Goal: Transaction & Acquisition: Purchase product/service

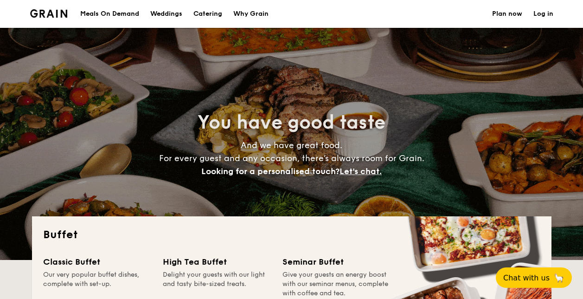
select select
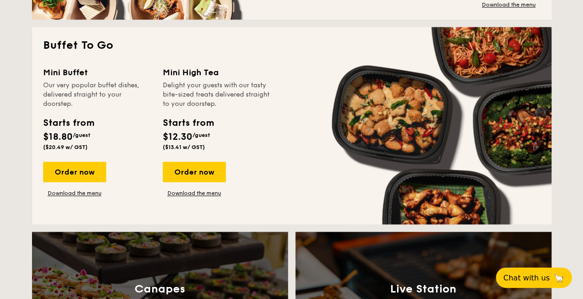
scroll to position [612, 0]
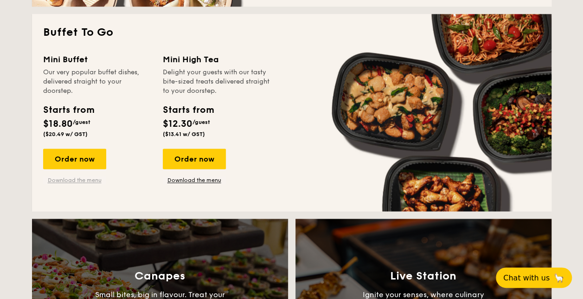
click at [75, 179] on link "Download the menu" at bounding box center [74, 179] width 63 height 7
click at [84, 159] on div "Order now" at bounding box center [74, 158] width 63 height 20
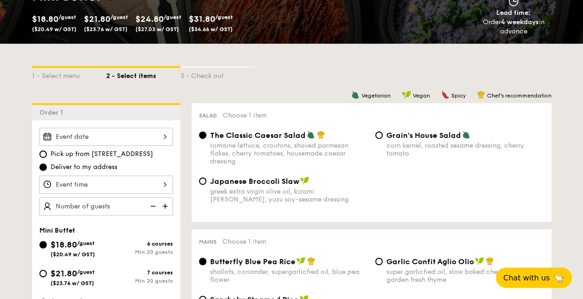
scroll to position [192, 0]
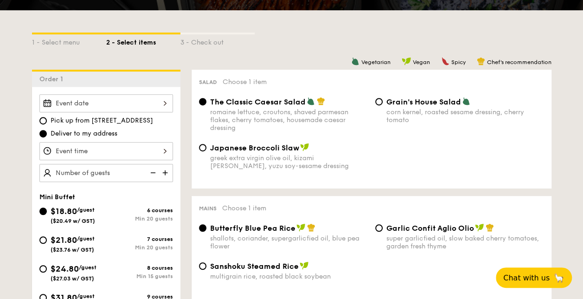
click at [168, 104] on div at bounding box center [106, 103] width 134 height 18
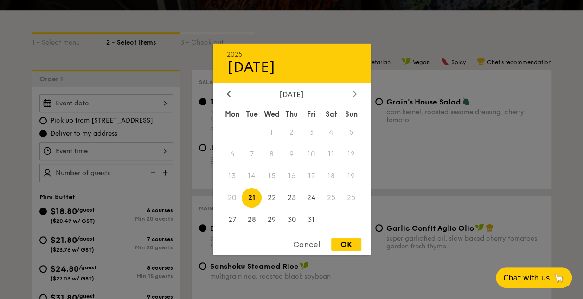
click at [354, 94] on icon at bounding box center [355, 93] width 4 height 6
click at [329, 174] on span "15" at bounding box center [332, 176] width 20 height 20
click at [357, 247] on div "OK" at bounding box center [346, 244] width 30 height 13
type input "Nov 15, 2025"
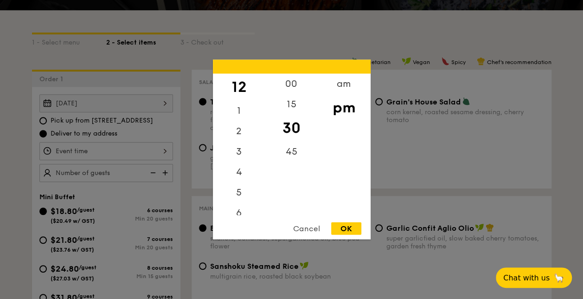
click at [161, 151] on div "12 1 2 3 4 5 6 7 8 9 10 11 00 15 30 45 am pm Cancel OK" at bounding box center [106, 151] width 134 height 18
click at [293, 85] on div "00" at bounding box center [291, 87] width 52 height 27
click at [345, 231] on div "OK" at bounding box center [346, 228] width 30 height 13
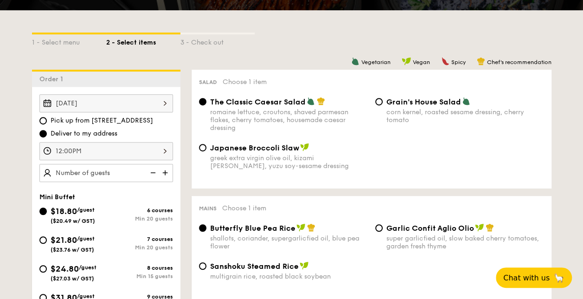
click at [158, 153] on div "12:00PM" at bounding box center [106, 151] width 134 height 18
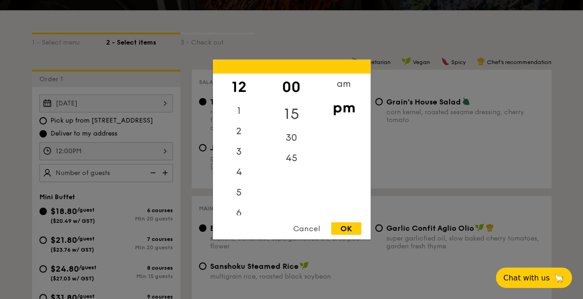
click at [295, 109] on div "15" at bounding box center [291, 114] width 52 height 27
click at [349, 232] on div "OK" at bounding box center [346, 228] width 30 height 13
type input "12:15PM"
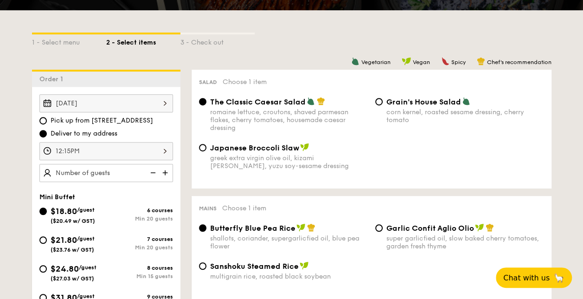
click at [165, 169] on img at bounding box center [166, 173] width 14 height 18
click at [154, 169] on img at bounding box center [152, 173] width 14 height 18
type input "25 guests"
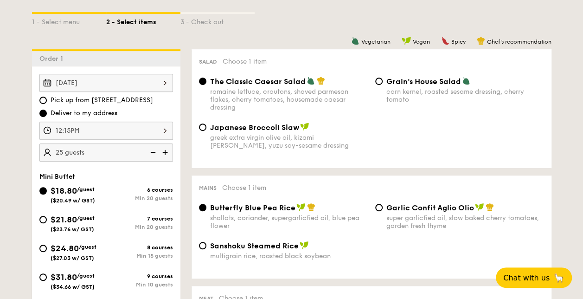
scroll to position [275, 0]
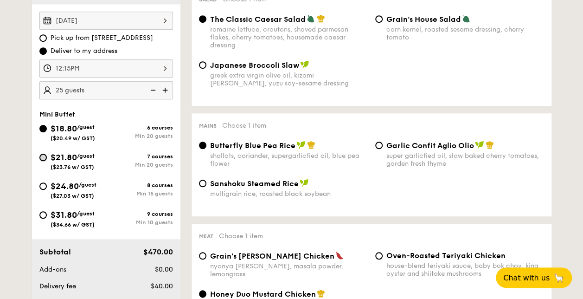
click at [44, 154] on input "$21.80 /guest ($23.76 w/ GST) 7 courses Min 20 guests" at bounding box center [42, 157] width 7 height 7
radio input "true"
radio input "false"
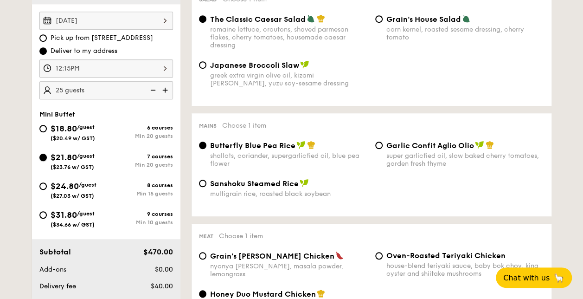
radio input "true"
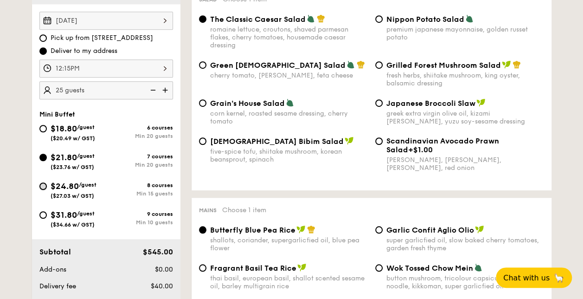
click at [42, 184] on input "$24.80 /guest ($27.03 w/ GST) 8 courses Min 15 guests" at bounding box center [42, 185] width 7 height 7
radio input "true"
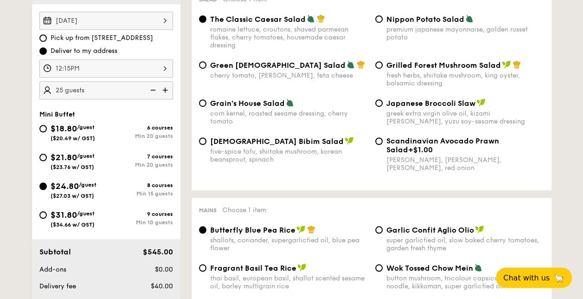
radio input "true"
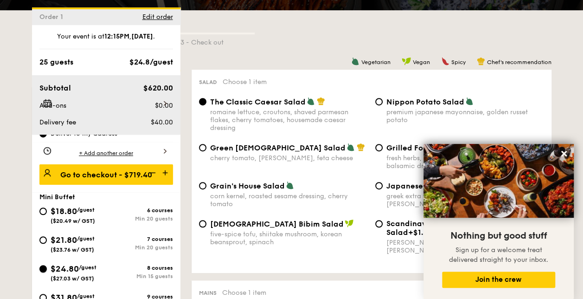
scroll to position [82, 0]
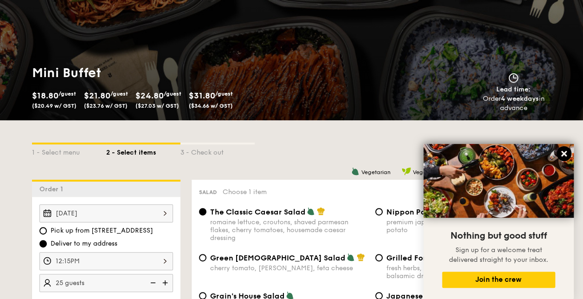
click at [563, 152] on icon at bounding box center [564, 154] width 6 height 6
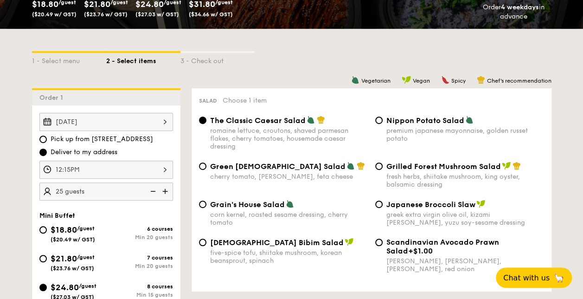
scroll to position [175, 0]
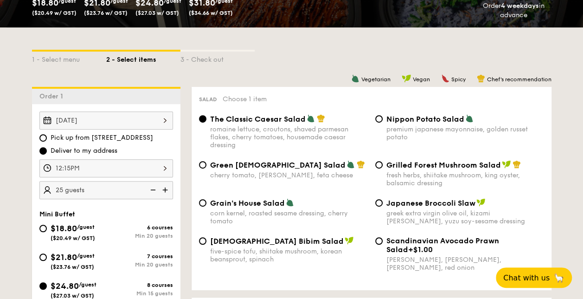
click at [151, 116] on div "Nov 15, 2025" at bounding box center [106, 120] width 134 height 18
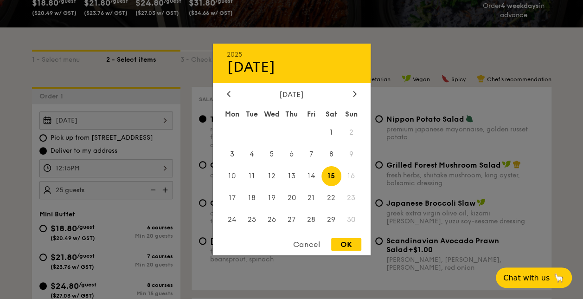
click at [329, 172] on span "15" at bounding box center [332, 176] width 20 height 20
click at [347, 247] on div "OK" at bounding box center [346, 244] width 30 height 13
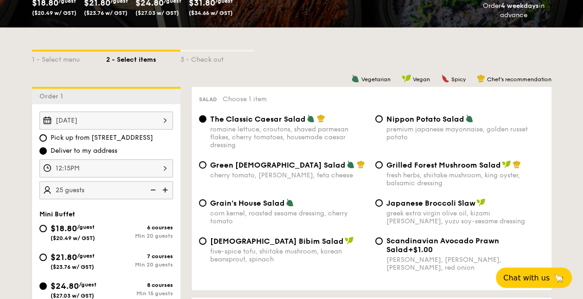
click at [153, 167] on div "12:15PM" at bounding box center [106, 168] width 134 height 18
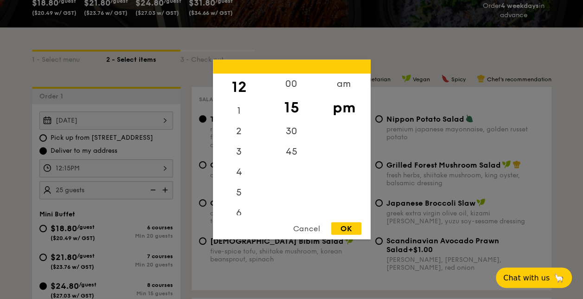
click at [338, 229] on div "OK" at bounding box center [346, 228] width 30 height 13
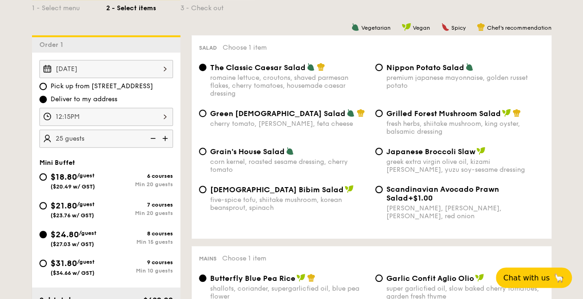
scroll to position [234, 0]
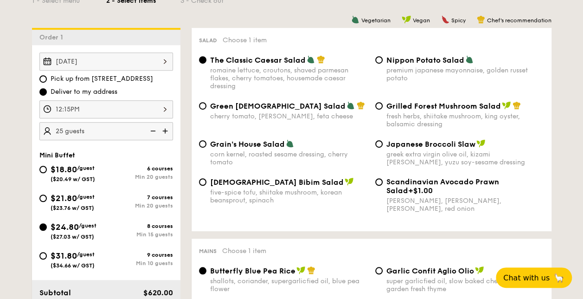
click at [166, 130] on img at bounding box center [166, 131] width 14 height 18
click at [153, 129] on img at bounding box center [152, 131] width 14 height 18
type input "25 guests"
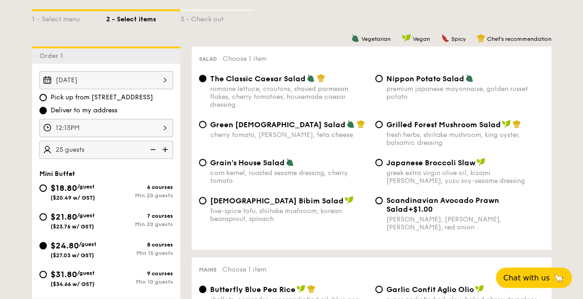
scroll to position [230, 0]
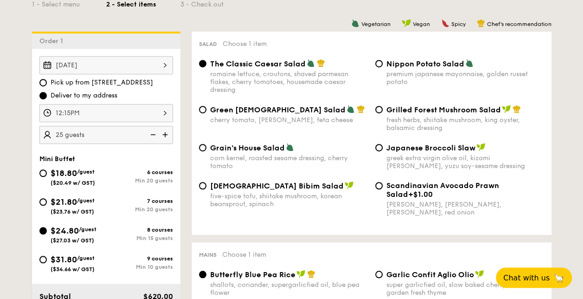
click at [385, 109] on div "Grilled Forest Mushroom Salad fresh herbs, shiitake mushroom, king oyster, bals…" at bounding box center [460, 118] width 176 height 27
click at [378, 109] on input "Grilled Forest Mushroom Salad fresh herbs, shiitake mushroom, king oyster, bals…" at bounding box center [378, 109] width 7 height 7
radio input "true"
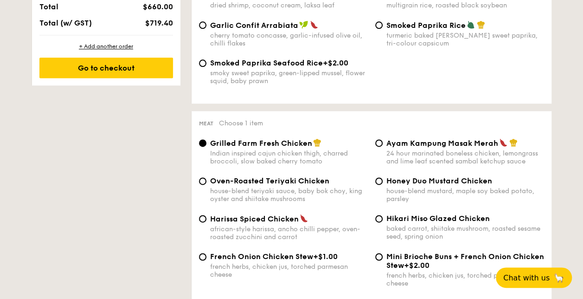
scroll to position [623, 0]
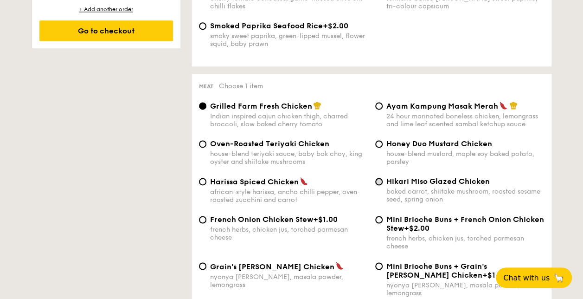
click at [379, 184] on input "Hikari Miso Glazed Chicken baked carrot, shiitake mushroom, roasted sesame seed…" at bounding box center [378, 181] width 7 height 7
radio input "true"
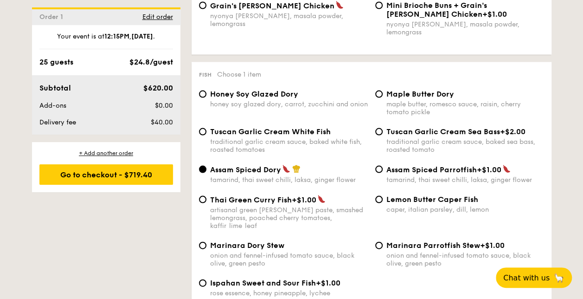
scroll to position [894, 0]
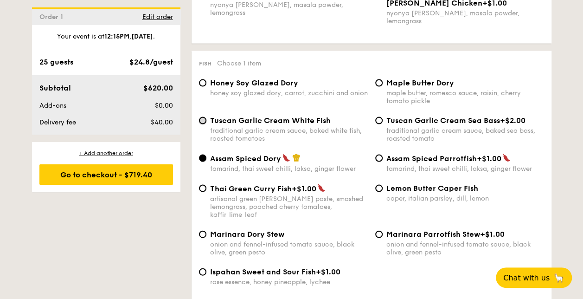
click at [201, 117] on input "Tuscan Garlic Cream White Fish traditional garlic cream sauce, baked white fish…" at bounding box center [202, 120] width 7 height 7
radio input "true"
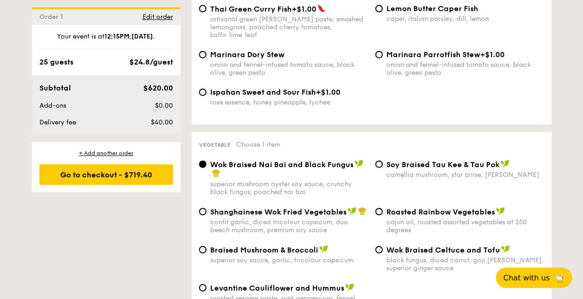
scroll to position [1096, 0]
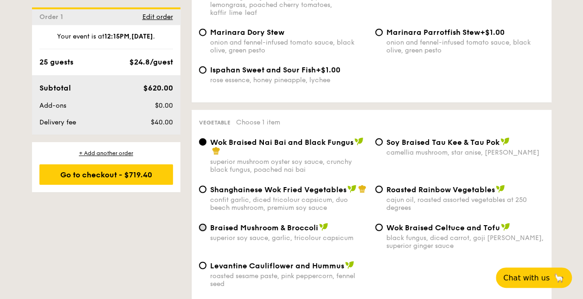
click at [202, 224] on input "Braised Mushroom & Broccoli superior soy sauce, garlic, tricolour capsicum" at bounding box center [202, 227] width 7 height 7
radio input "true"
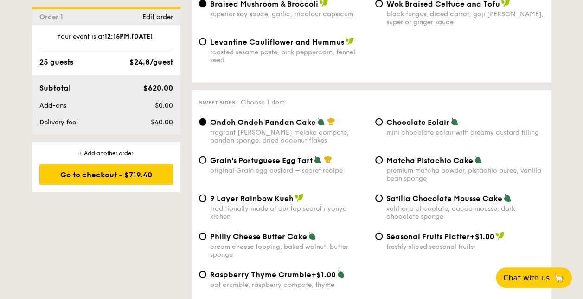
scroll to position [1346, 0]
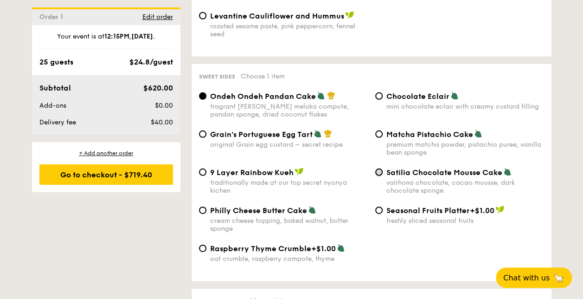
click at [380, 168] on input "Satilia Chocolate Mousse Cake valrhona chocolate, cacao mousse, dark chocolate …" at bounding box center [378, 171] width 7 height 7
radio input "true"
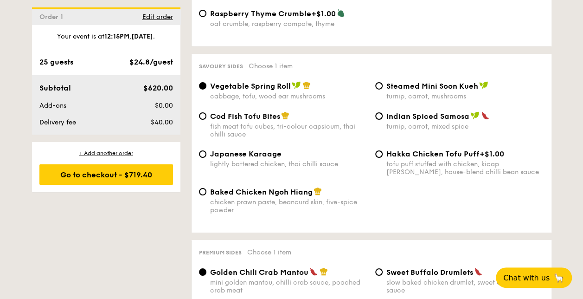
scroll to position [1643, 0]
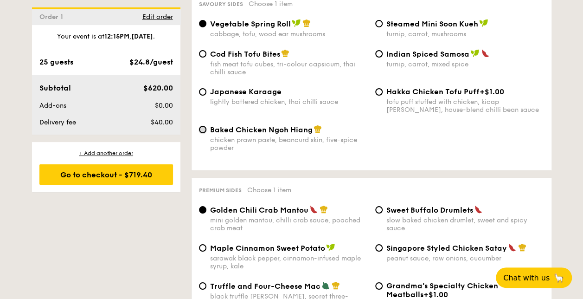
click at [204, 126] on input "Baked Chicken Ngoh Hiang chicken prawn paste, beancurd skin, five-spice powder" at bounding box center [202, 129] width 7 height 7
radio input "true"
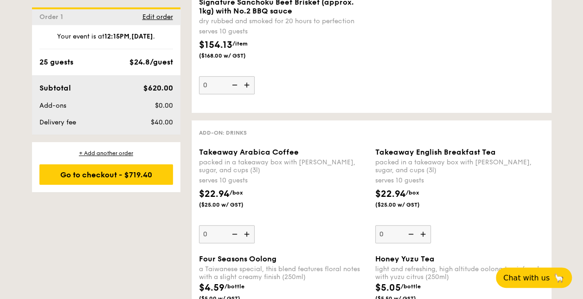
scroll to position [2223, 0]
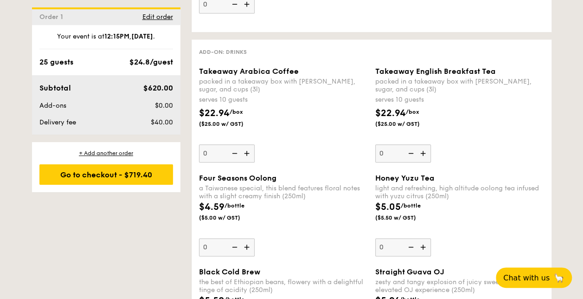
click at [247, 152] on img at bounding box center [248, 153] width 14 height 18
click at [247, 152] on input "0" at bounding box center [227, 153] width 56 height 18
type input "1"
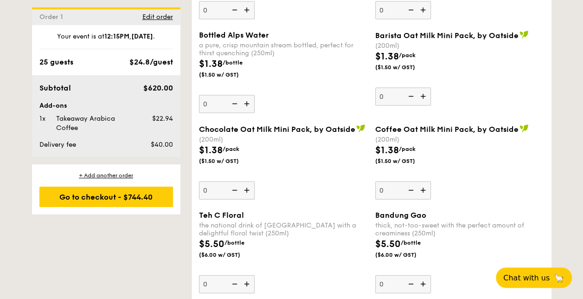
scroll to position [2625, 0]
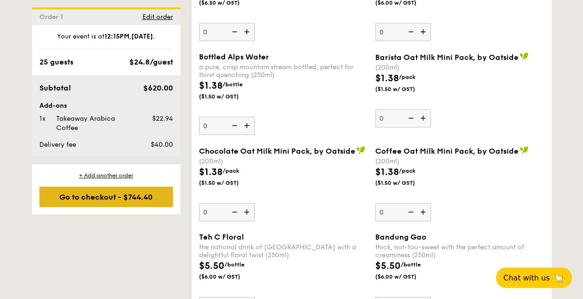
click at [117, 200] on div "Go to checkout - $744.40" at bounding box center [106, 197] width 134 height 20
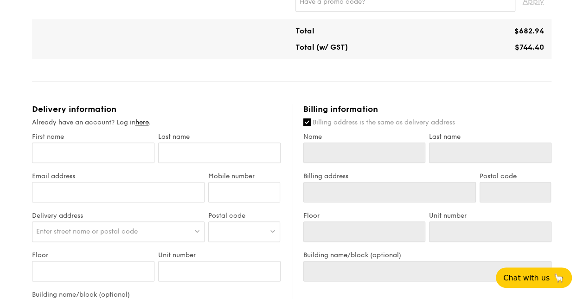
scroll to position [425, 0]
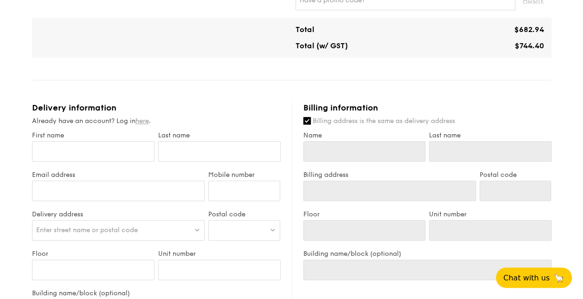
click at [144, 119] on link "here" at bounding box center [141, 121] width 13 height 8
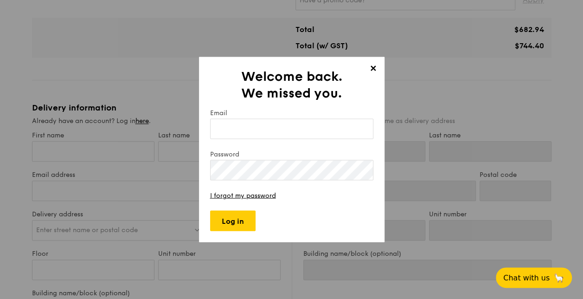
click at [258, 127] on input "Email" at bounding box center [291, 129] width 163 height 20
type input "scully682@yahoo.com.sg"
type input "Scully"
type input "Tham"
type input "Scully"
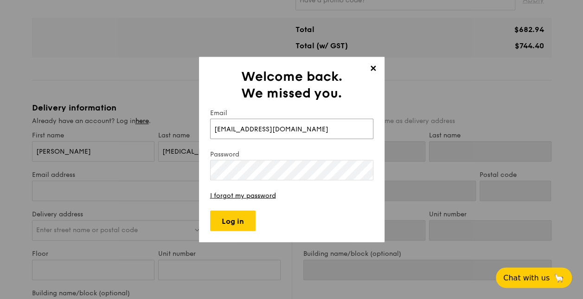
type input "Tham"
click at [225, 222] on input "Log in" at bounding box center [232, 221] width 45 height 20
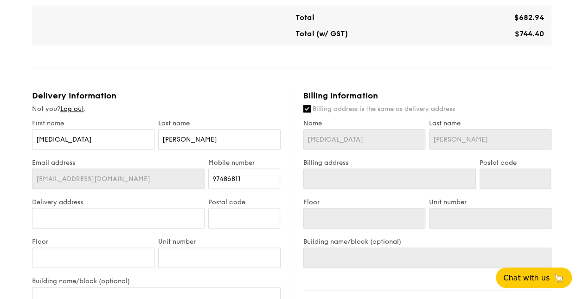
scroll to position [451, 0]
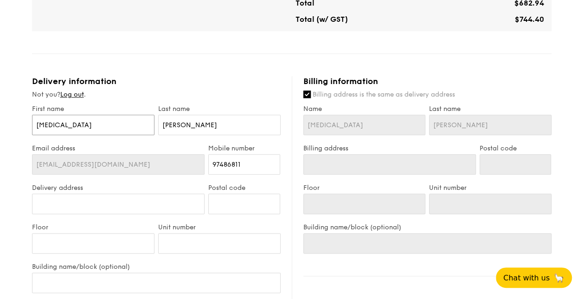
drag, startPoint x: 62, startPoint y: 125, endPoint x: 0, endPoint y: 98, distance: 67.3
click at [0, 100] on html "1 - Select menu 2 - Select items 3 - Check out Mini Buffet $24.80 /guest ($27.0…" at bounding box center [291, 58] width 583 height 1019
type input "P"
type input "Pu"
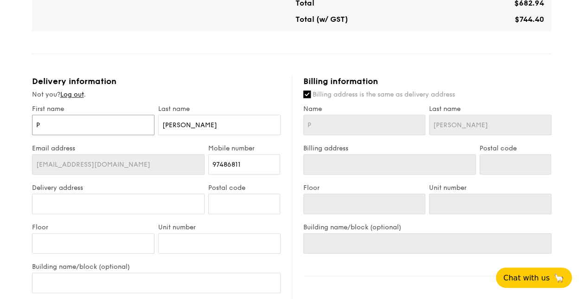
type input "Pu"
type input "Pui"
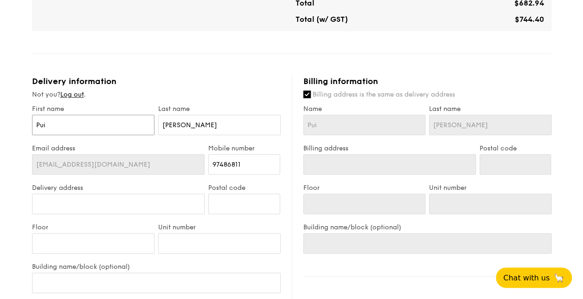
type input "Pui L"
type input "Pui Le"
type input "Pui Len"
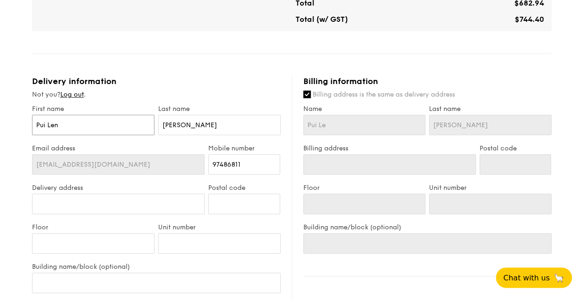
type input "Pui Len"
type input "Pui Leng"
drag, startPoint x: 189, startPoint y: 123, endPoint x: 134, endPoint y: 121, distance: 55.2
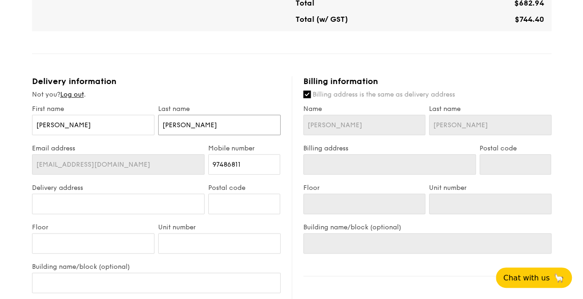
click at [142, 123] on div "First name Pui Leng Last name Pui Leng" at bounding box center [156, 124] width 252 height 39
type input "T"
type input "Th"
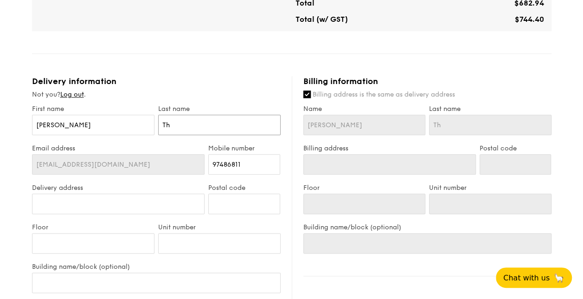
type input "Tha"
type input "Tham"
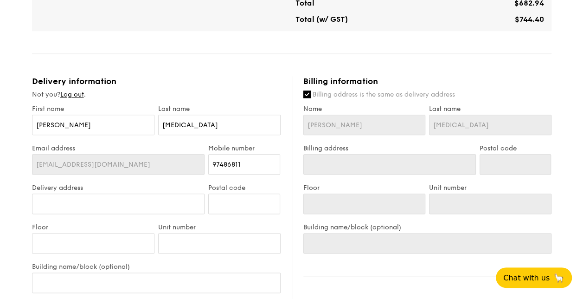
click at [148, 146] on label "Email address" at bounding box center [118, 148] width 173 height 8
click at [141, 203] on input "Delivery address" at bounding box center [118, 203] width 173 height 20
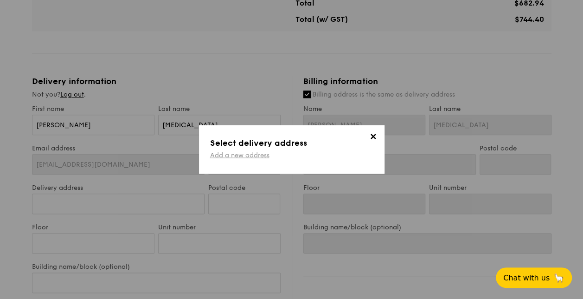
click at [225, 154] on link "Add a new address" at bounding box center [239, 155] width 59 height 8
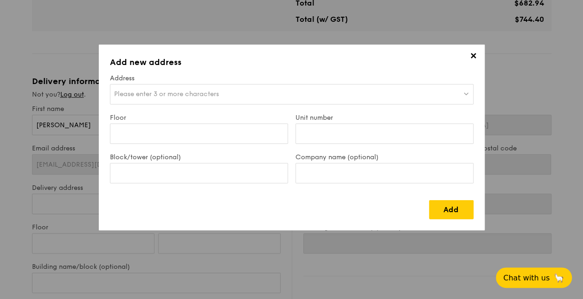
click at [190, 93] on span "Please enter 3 or more characters" at bounding box center [166, 94] width 105 height 8
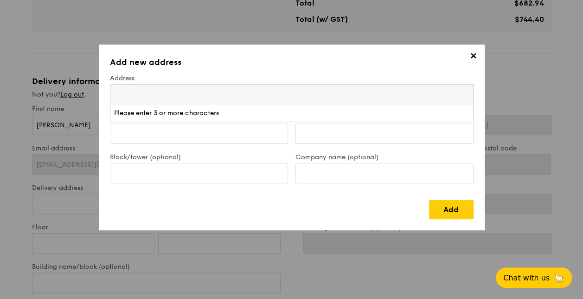
click at [213, 93] on input "search" at bounding box center [291, 94] width 363 height 20
click at [221, 94] on input "search" at bounding box center [291, 94] width 363 height 20
click at [232, 97] on input "search" at bounding box center [291, 94] width 363 height 20
type input "R"
type input "Blk 549B Segar Road"
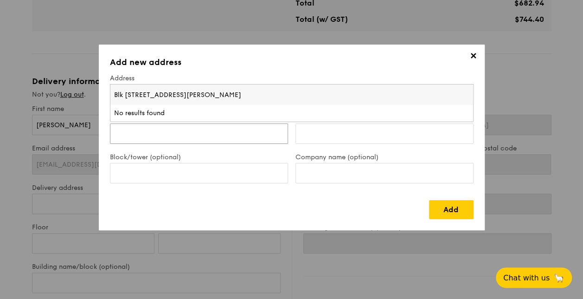
click at [240, 138] on input "Floor" at bounding box center [199, 133] width 178 height 20
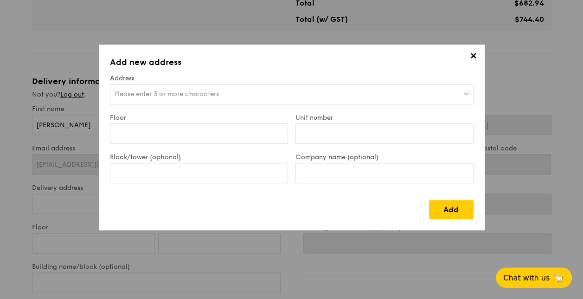
click at [176, 89] on div "Please enter 3 or more characters" at bounding box center [292, 94] width 364 height 20
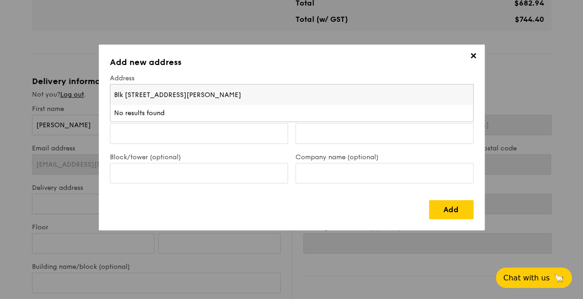
click at [169, 96] on input "Blk 549B Segar Road" at bounding box center [291, 94] width 363 height 20
click at [182, 127] on input "Floor" at bounding box center [199, 133] width 178 height 20
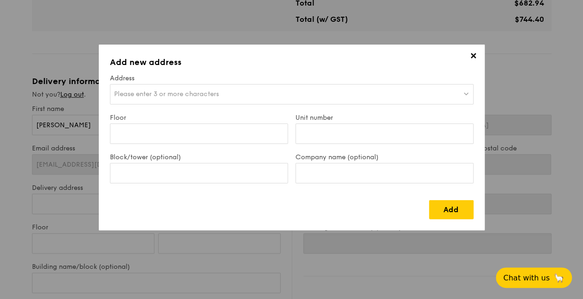
click at [187, 88] on div "Please enter 3 or more characters" at bounding box center [292, 94] width 364 height 20
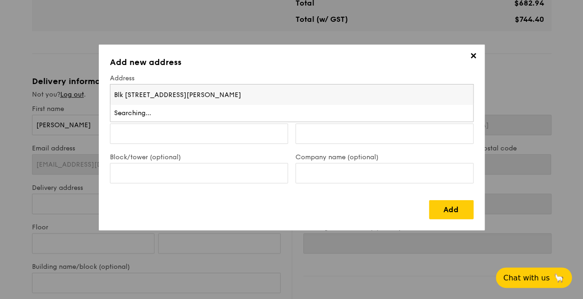
type input "Blk 549B Segar RoadSegar"
type input "Segar Road"
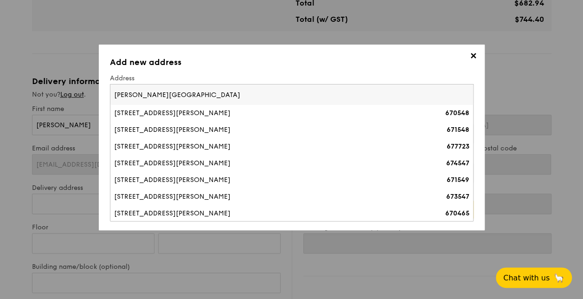
scroll to position [0, 0]
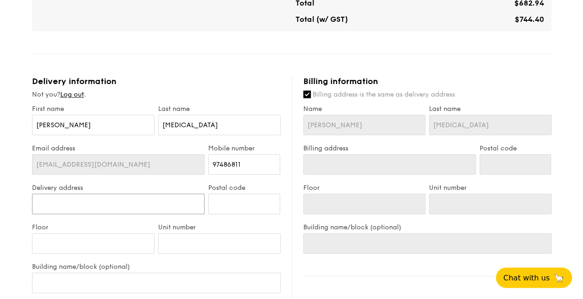
click at [154, 202] on input "Delivery address" at bounding box center [118, 203] width 173 height 20
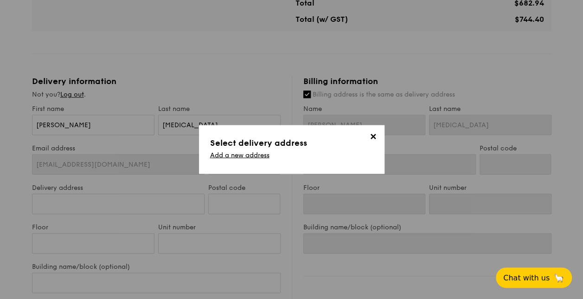
click at [375, 138] on span "✕" at bounding box center [373, 138] width 13 height 13
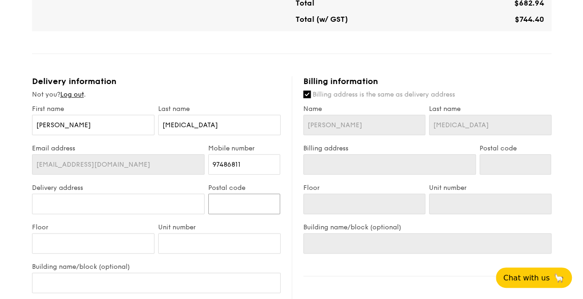
click at [259, 203] on input "Postal code" at bounding box center [244, 203] width 72 height 20
click at [251, 202] on input "Postal code" at bounding box center [244, 203] width 72 height 20
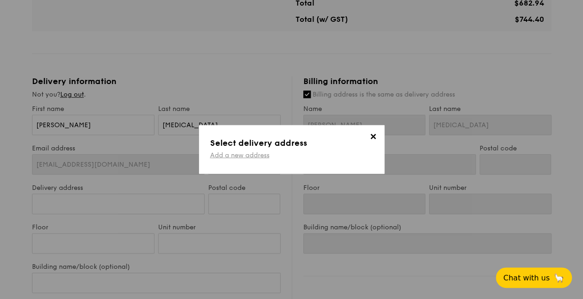
click at [256, 155] on link "Add a new address" at bounding box center [239, 155] width 59 height 8
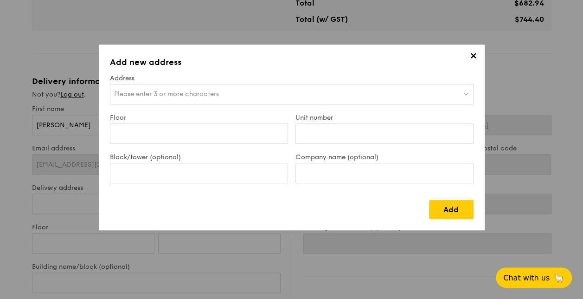
click at [179, 91] on span "Please enter 3 or more characters" at bounding box center [166, 94] width 105 height 8
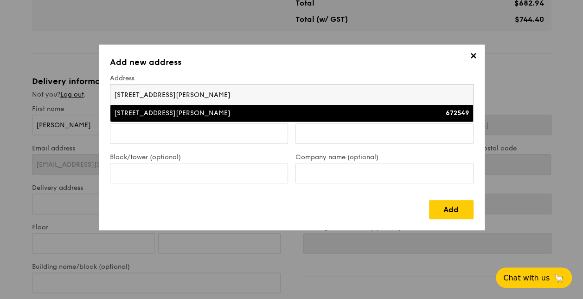
type input "549B segar road"
click at [167, 109] on div "549B Segar Road" at bounding box center [247, 113] width 267 height 9
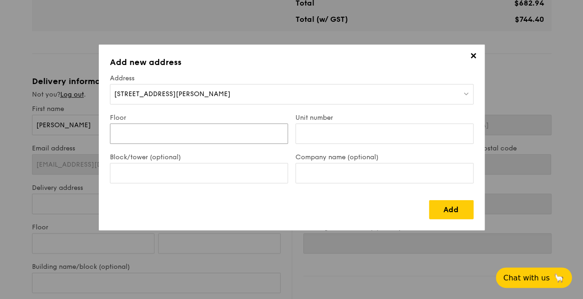
click at [172, 134] on input "Floor" at bounding box center [199, 133] width 178 height 20
type input "15"
click at [322, 133] on input "Unit number" at bounding box center [385, 133] width 178 height 20
type input "640"
click at [253, 175] on input "Block/tower (optional)" at bounding box center [199, 173] width 178 height 20
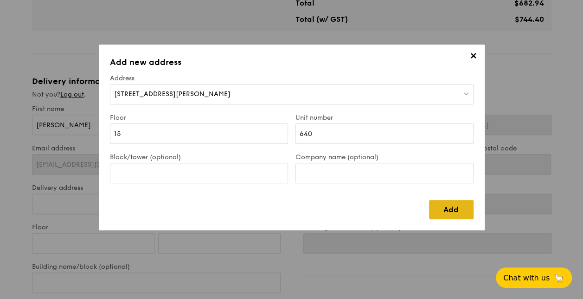
click at [456, 204] on link "Add" at bounding box center [451, 209] width 45 height 19
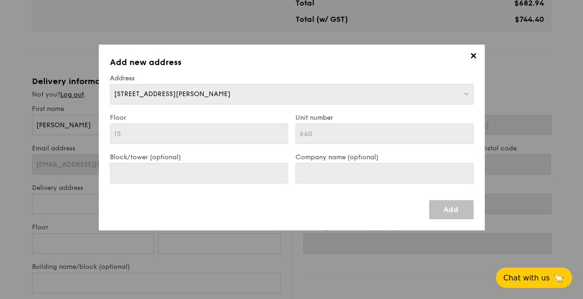
type input "549B Segar Road"
type input "672549"
type input "15"
type input "640"
type input "549B Segar Road"
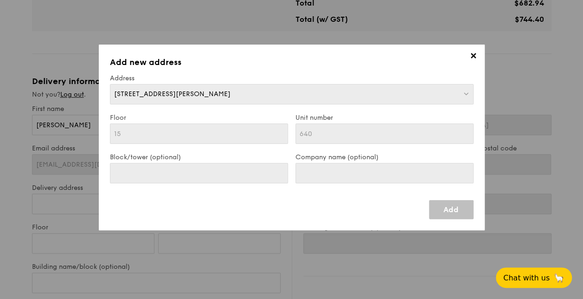
type input "672549"
type input "15"
type input "640"
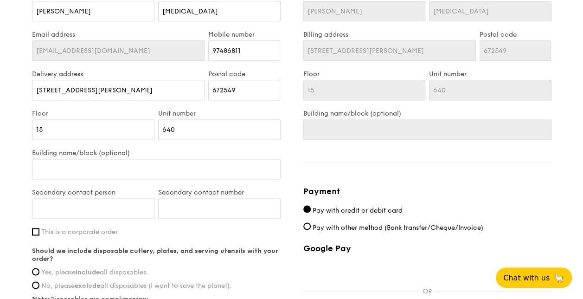
scroll to position [580, 0]
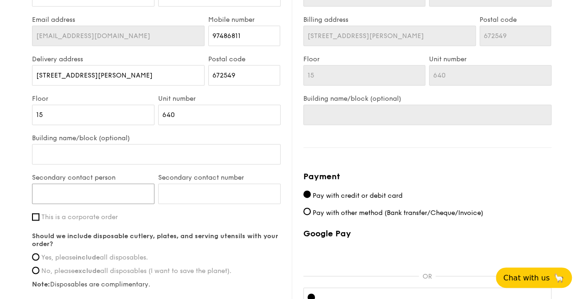
click at [94, 192] on input "Secondary contact person" at bounding box center [93, 193] width 123 height 20
type input "Ron Tham"
click at [183, 197] on input "Secondary contact number" at bounding box center [219, 193] width 123 height 20
type input "85337468"
click at [266, 276] on div "Should we include disposable cutlery, plates, and serving utensils with your or…" at bounding box center [156, 260] width 249 height 56
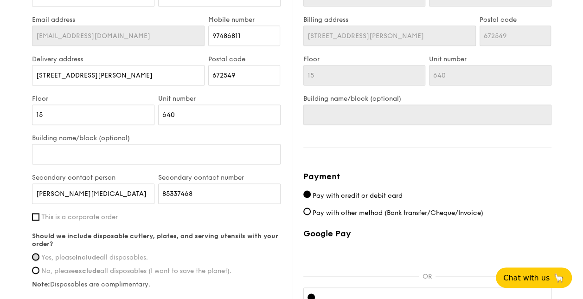
click at [36, 255] on input "Yes, please include all disposables." at bounding box center [35, 256] width 7 height 7
radio input "true"
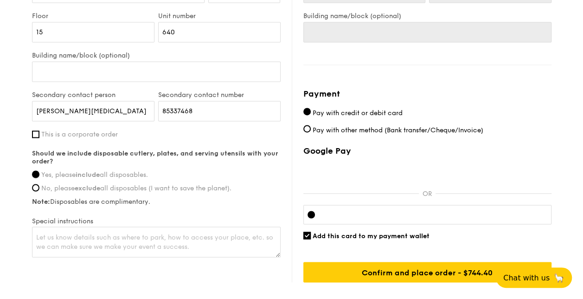
scroll to position [664, 0]
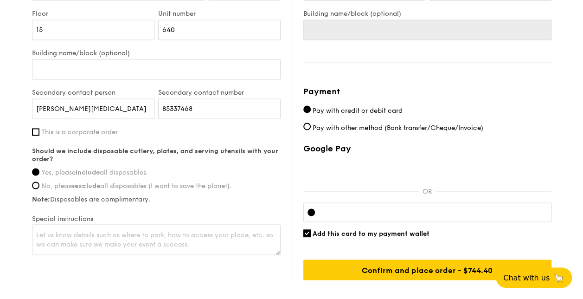
click at [304, 232] on input "Add this card to my payment wallet" at bounding box center [306, 232] width 7 height 7
checkbox input "false"
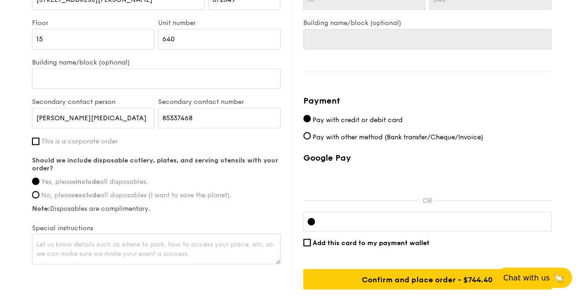
scroll to position [670, 0]
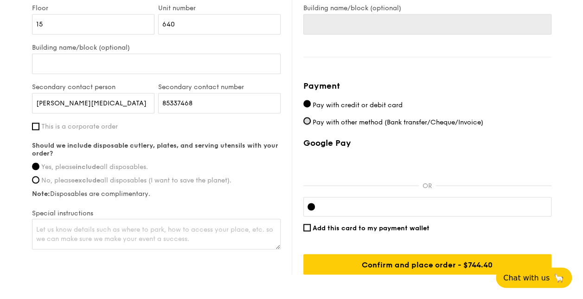
click at [306, 118] on input "Pay with other method (Bank transfer/Cheque/Invoice)" at bounding box center [306, 120] width 7 height 7
radio input "true"
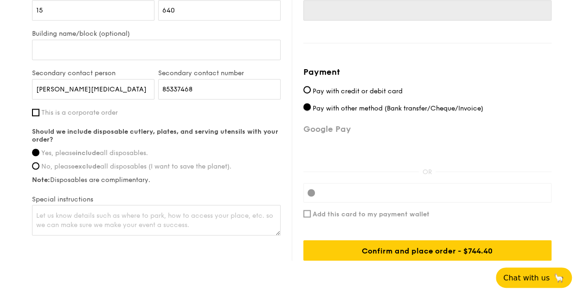
scroll to position [689, 0]
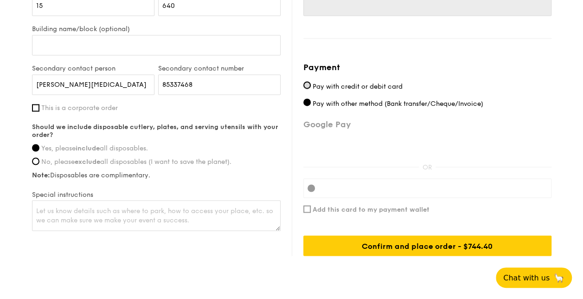
click at [306, 82] on input "Pay with credit or debit card" at bounding box center [306, 84] width 7 height 7
radio input "true"
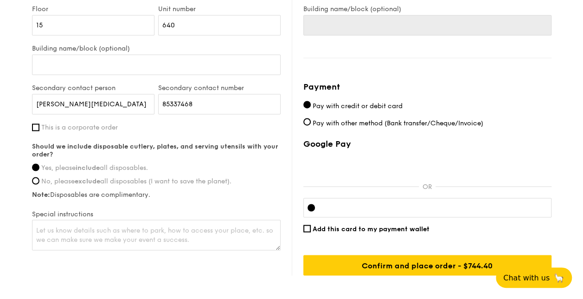
scroll to position [718, 0]
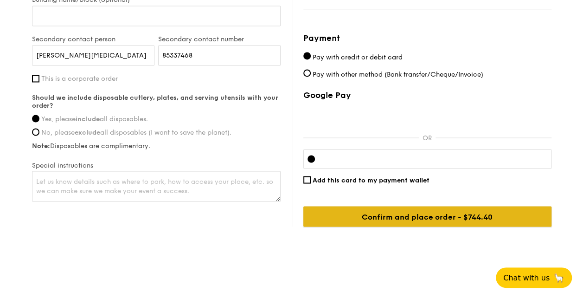
click at [414, 218] on input "Confirm and place order - $744.40" at bounding box center [427, 216] width 248 height 20
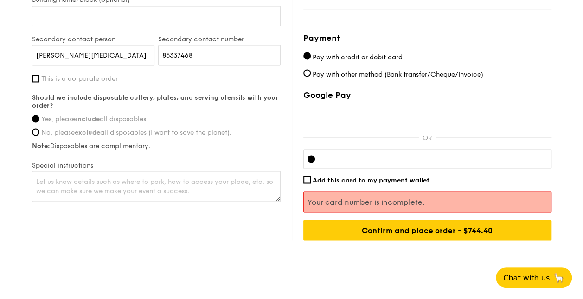
click at [402, 153] on div at bounding box center [427, 158] width 248 height 19
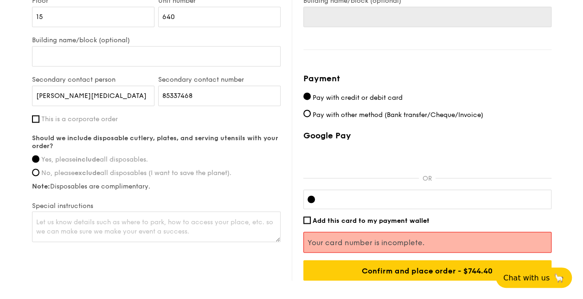
scroll to position [682, 0]
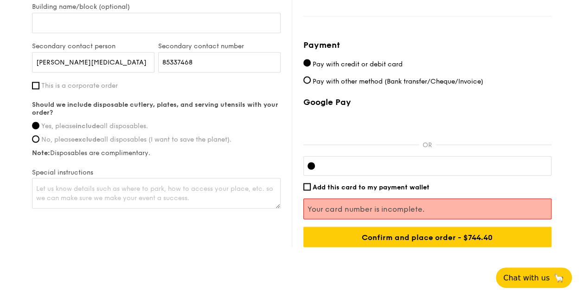
scroll to position [724, 0]
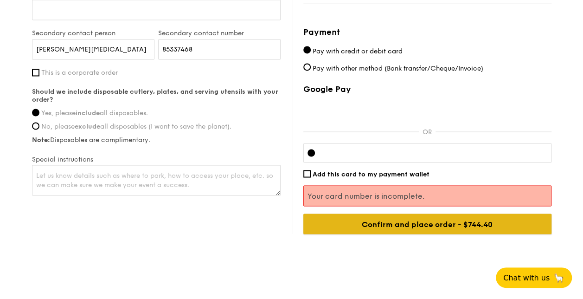
click at [464, 225] on input "Confirm and place order - $744.40" at bounding box center [427, 223] width 248 height 20
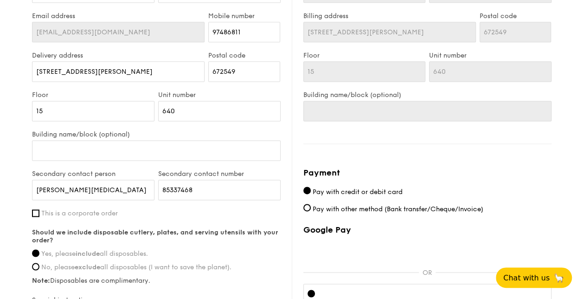
scroll to position [731, 0]
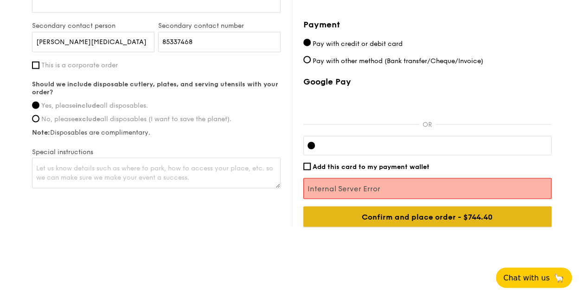
click at [426, 219] on input "Confirm and place order - $744.40" at bounding box center [427, 216] width 248 height 20
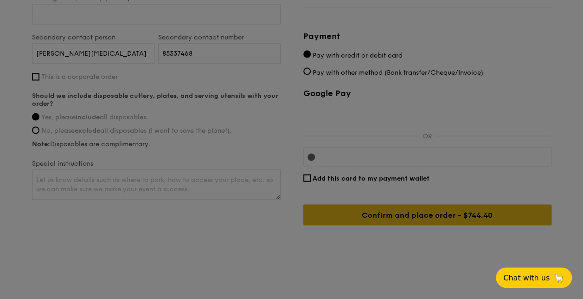
scroll to position [718, 0]
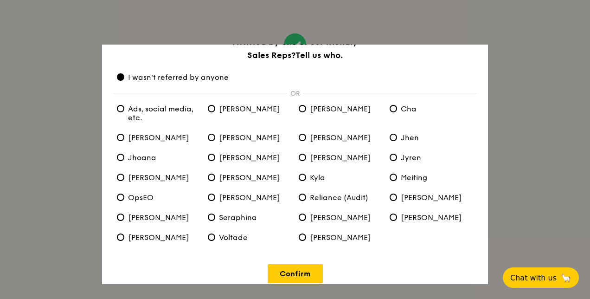
scroll to position [31, 0]
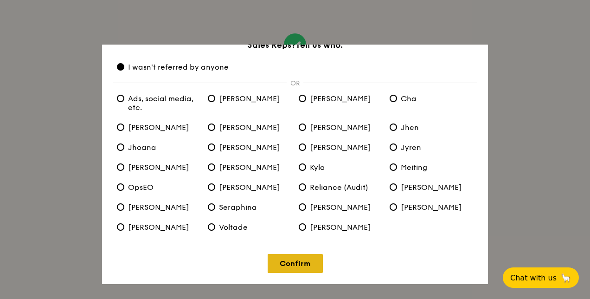
click at [287, 266] on link "Confirm" at bounding box center [295, 263] width 55 height 19
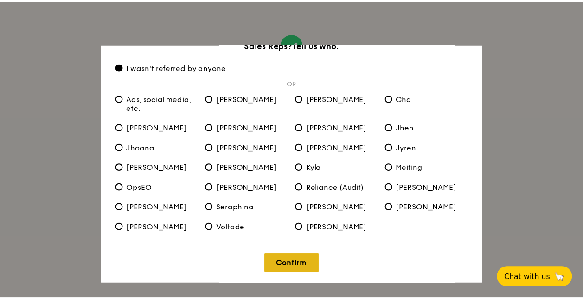
scroll to position [0, 0]
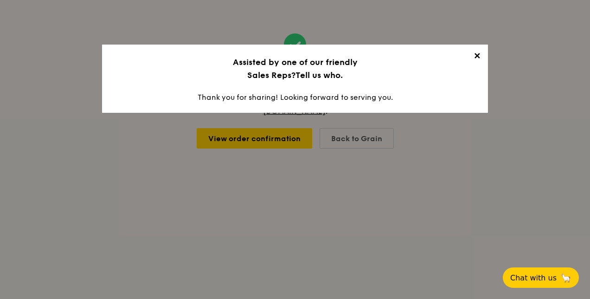
click at [480, 54] on span "✕" at bounding box center [477, 57] width 13 height 13
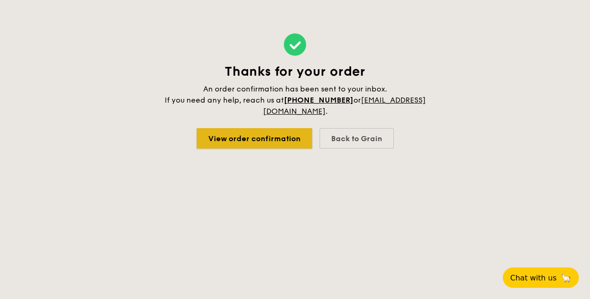
click at [272, 141] on link "View order confirmation" at bounding box center [255, 138] width 116 height 20
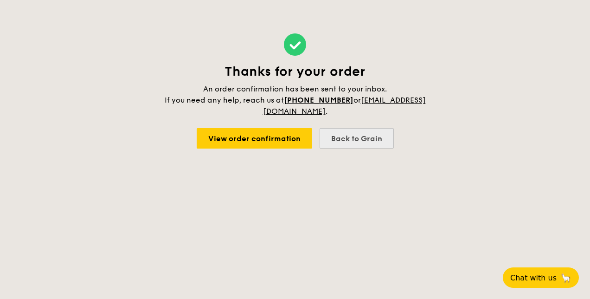
click at [340, 134] on div "Back to Grain" at bounding box center [357, 138] width 74 height 20
select select
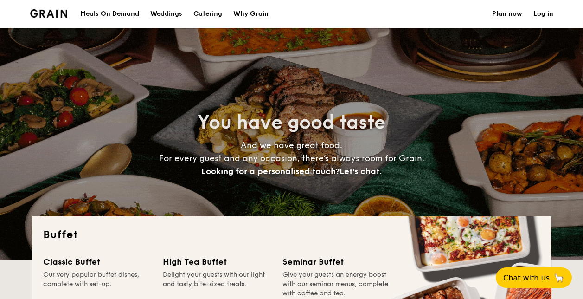
select select
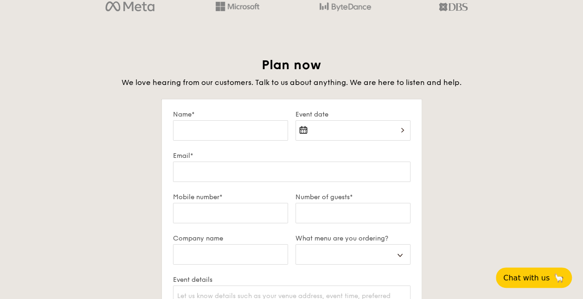
scroll to position [1962, 0]
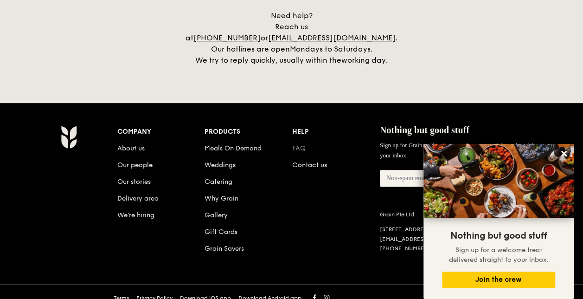
click at [295, 144] on link "FAQ" at bounding box center [298, 148] width 13 height 8
click at [563, 151] on icon at bounding box center [564, 153] width 8 height 8
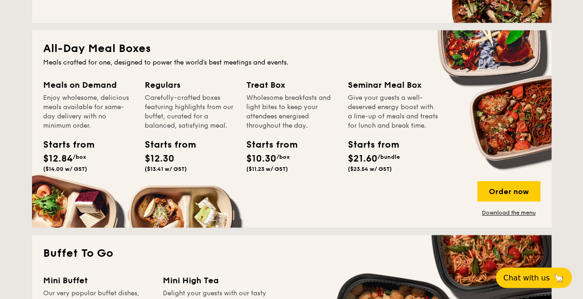
scroll to position [0, 0]
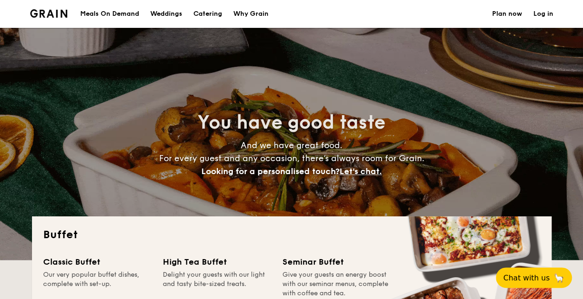
click at [547, 12] on link "Log in" at bounding box center [544, 14] width 20 height 28
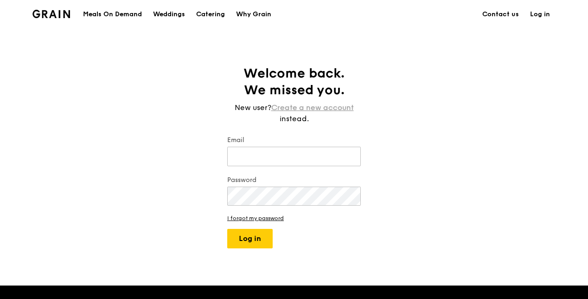
click at [315, 108] on link "Create a new account" at bounding box center [312, 107] width 83 height 11
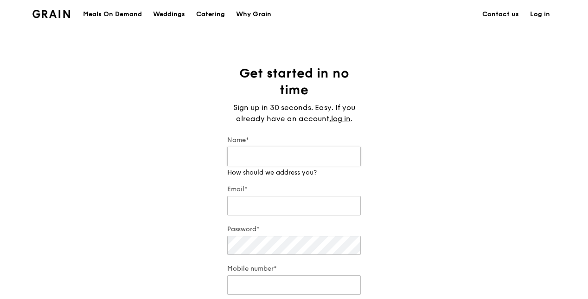
click at [318, 156] on input "Name*" at bounding box center [294, 156] width 134 height 19
type input "[MEDICAL_DATA] [PERSON_NAME]"
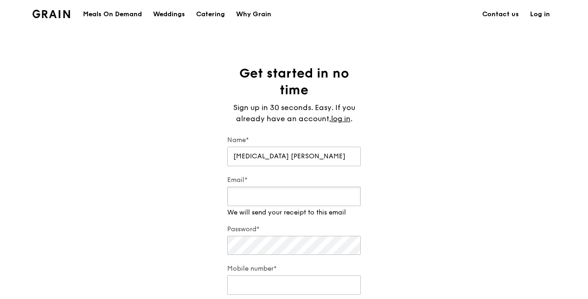
click at [314, 204] on input "Email*" at bounding box center [294, 196] width 134 height 19
type input "scully682@yahoo.com.sg"
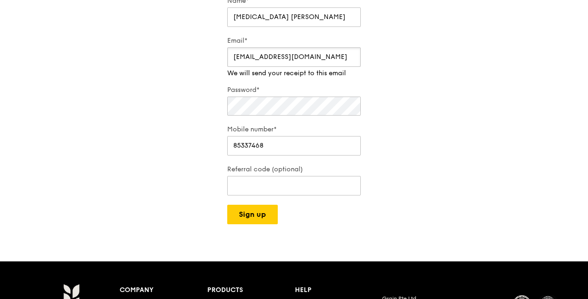
scroll to position [93, 0]
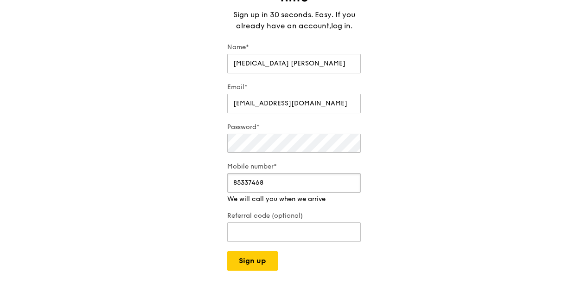
drag, startPoint x: 292, startPoint y: 188, endPoint x: 166, endPoint y: 187, distance: 126.2
click at [166, 187] on div "Get started in no time Sign up in 30 seconds. Easy. If you already have an acco…" at bounding box center [294, 121] width 588 height 298
type input "97486811"
click at [426, 134] on div "Get started in no time Sign up in 30 seconds. Easy. If you already have an acco…" at bounding box center [294, 121] width 588 height 298
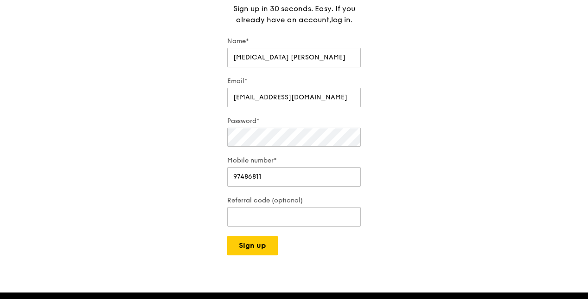
scroll to position [99, 0]
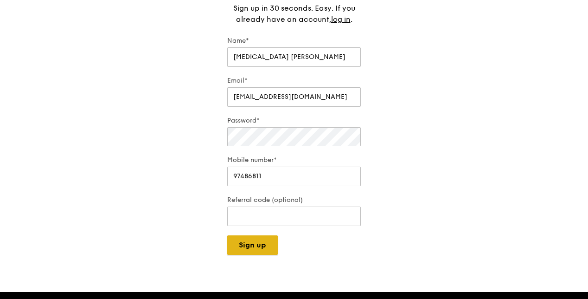
click at [259, 245] on button "Sign up" at bounding box center [252, 244] width 51 height 19
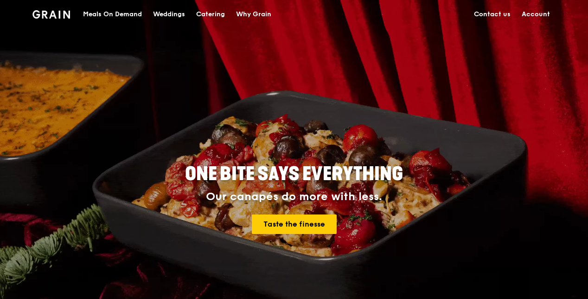
click at [213, 7] on div "Catering" at bounding box center [210, 14] width 29 height 28
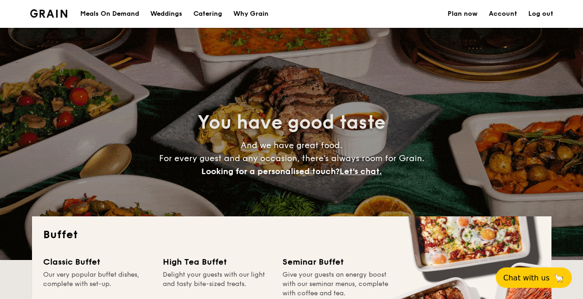
select select
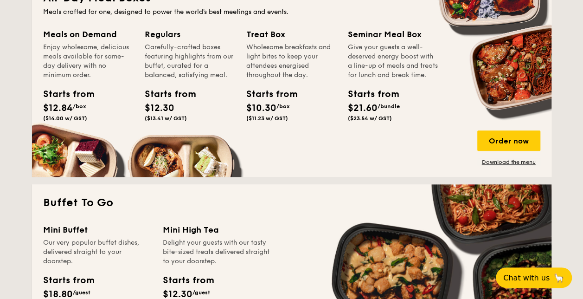
scroll to position [429, 0]
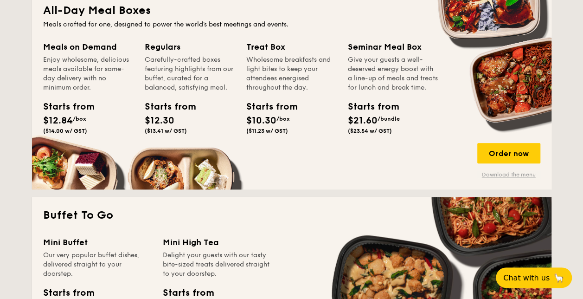
click at [516, 173] on link "Download the menu" at bounding box center [508, 174] width 63 height 7
